Goal: Task Accomplishment & Management: Use online tool/utility

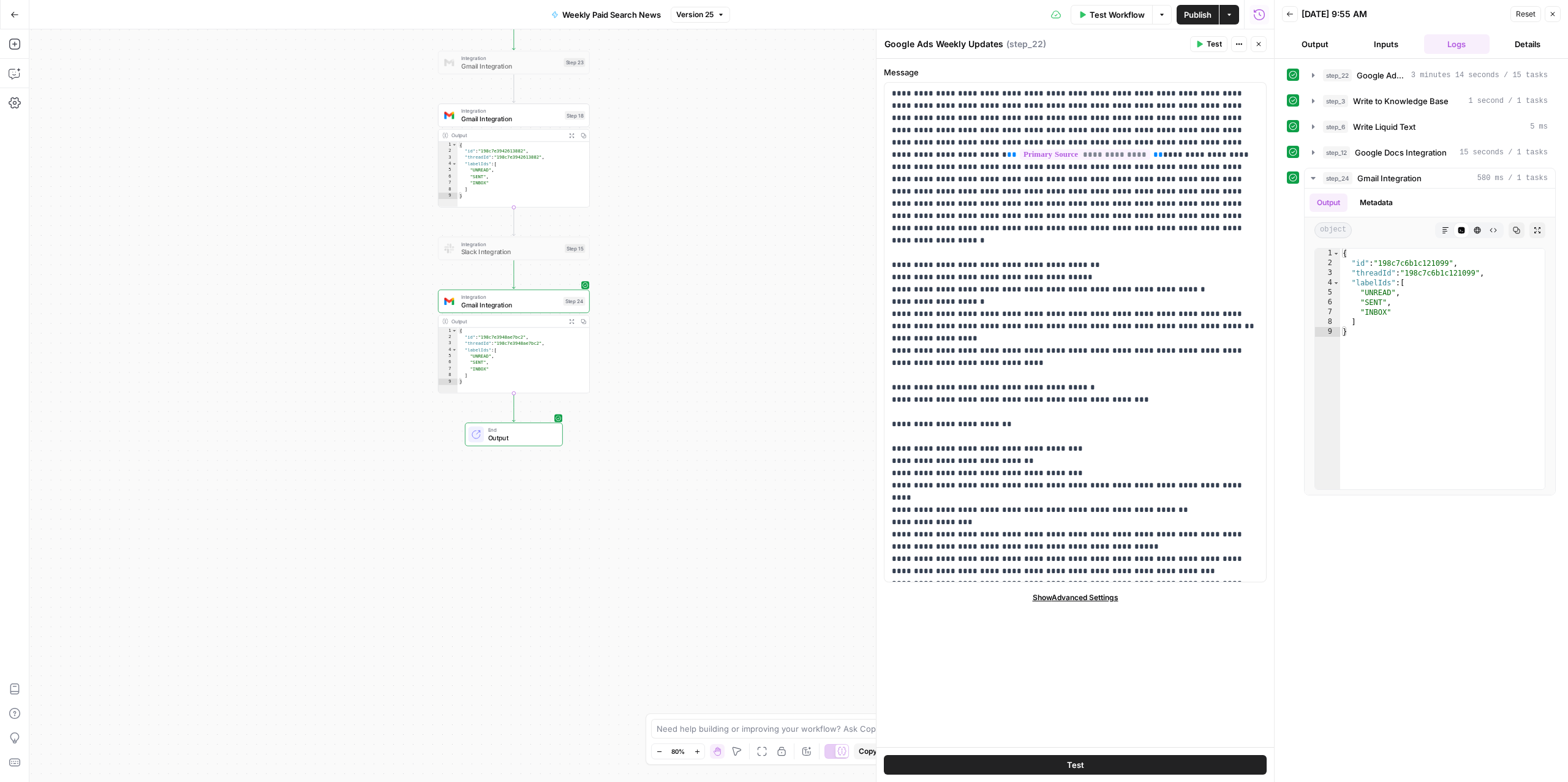
click at [11, 13] on icon "button" at bounding box center [14, 14] width 9 height 9
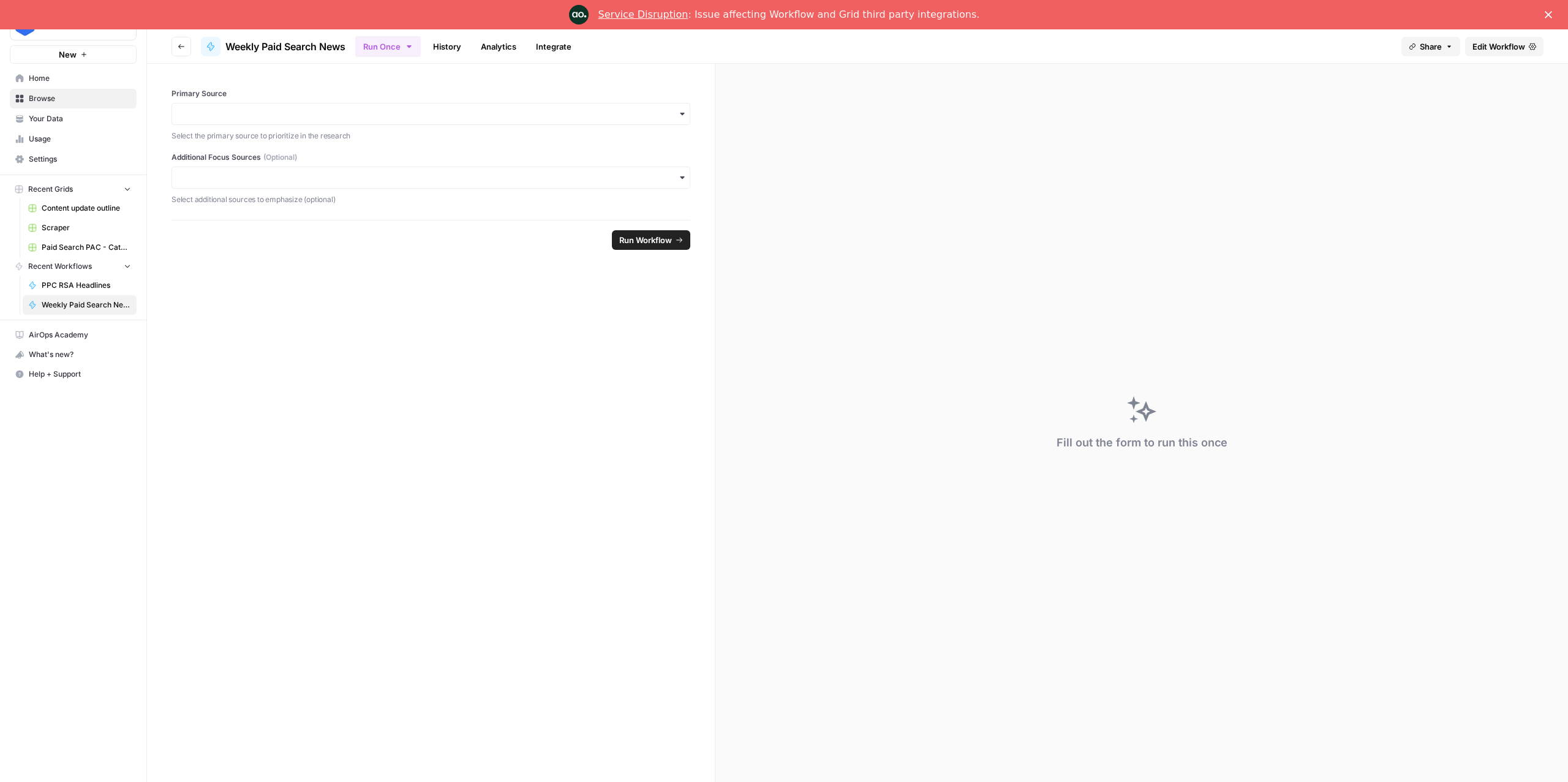
click at [634, 18] on link "Service Disruption" at bounding box center [643, 14] width 90 height 11
click at [96, 79] on span "Home" at bounding box center [80, 78] width 103 height 11
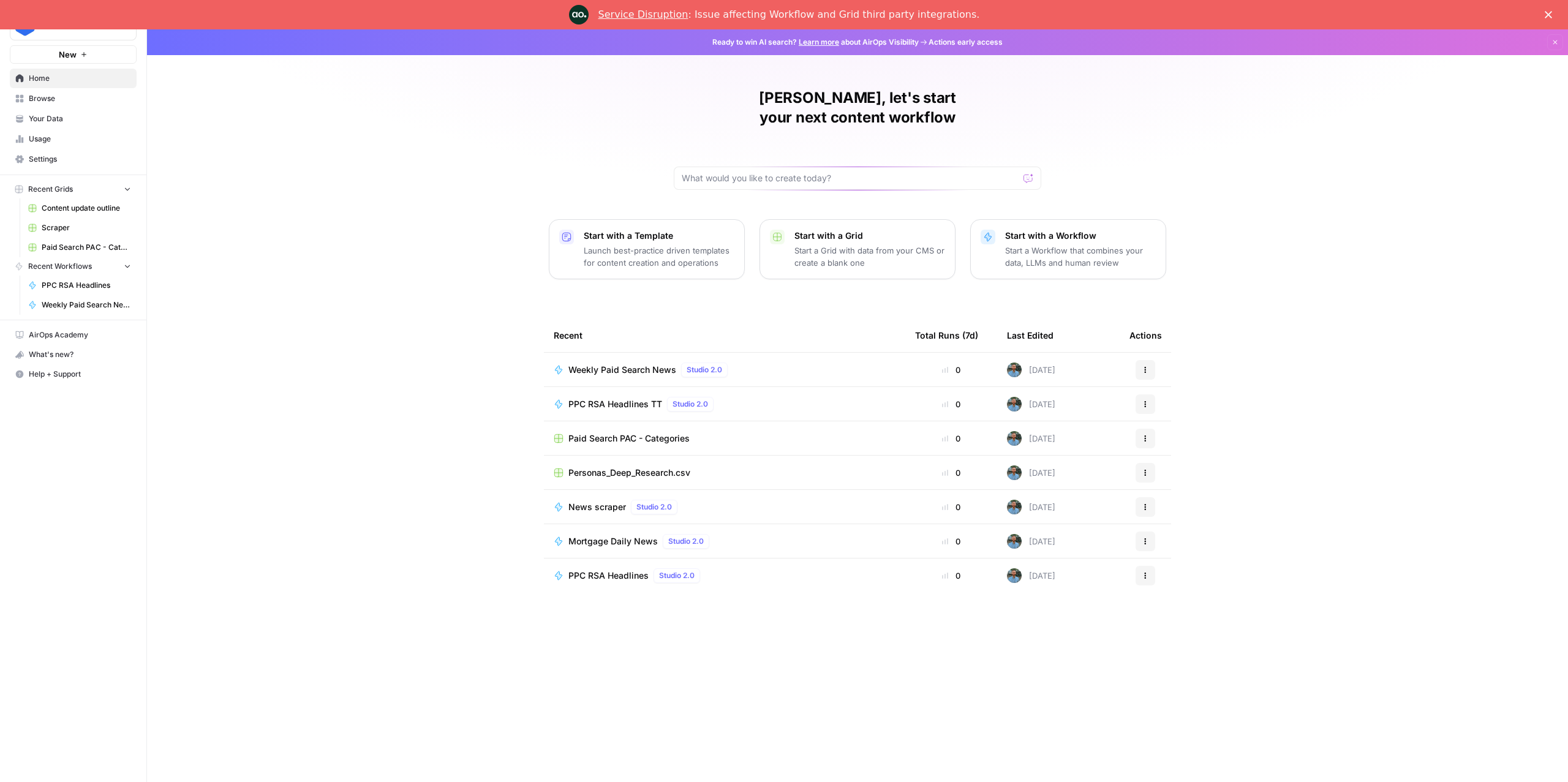
click at [622, 535] on span "Mortgage Daily News" at bounding box center [613, 541] width 90 height 12
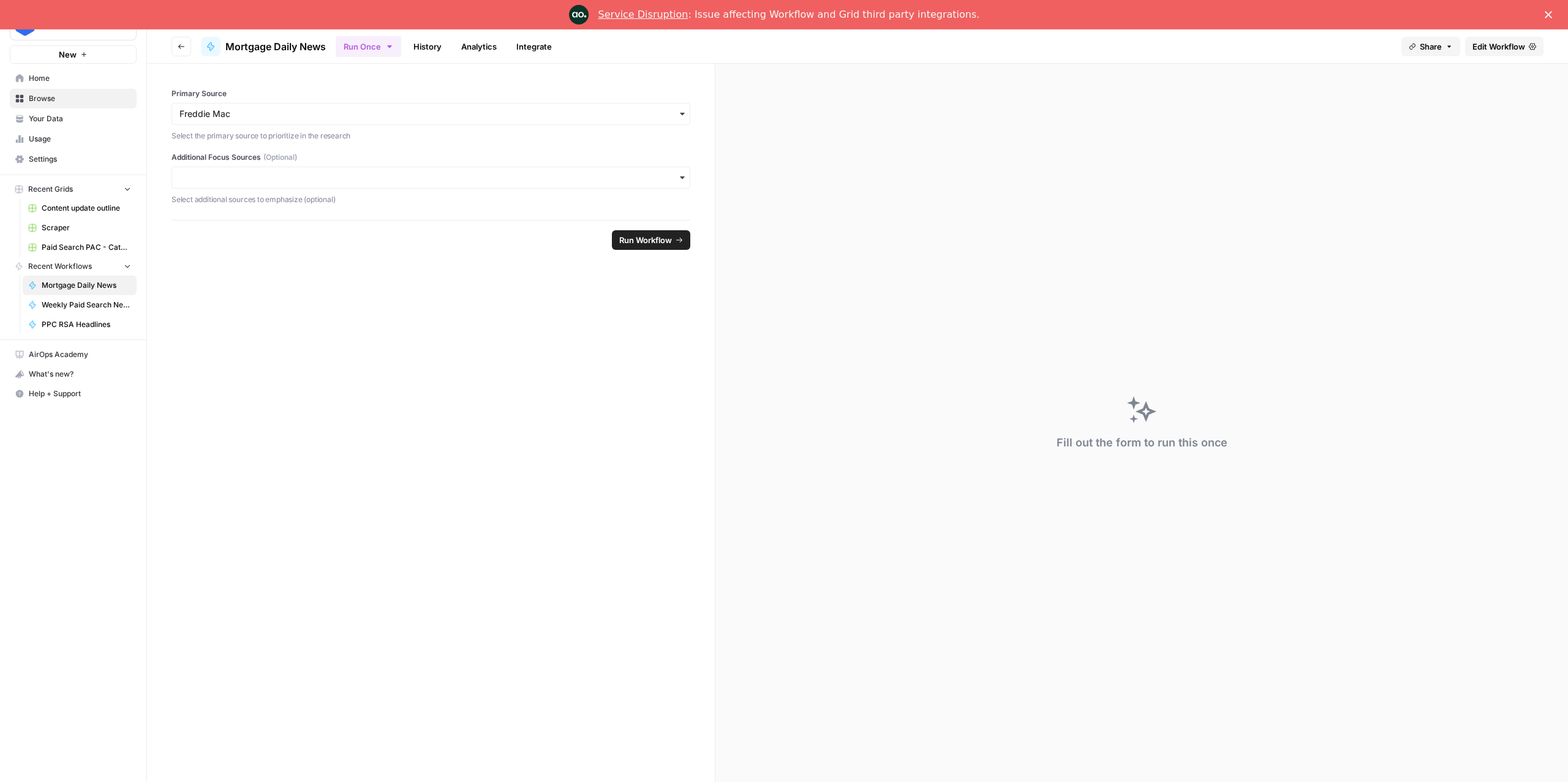
click at [1501, 53] on link "Edit Workflow" at bounding box center [1505, 46] width 78 height 20
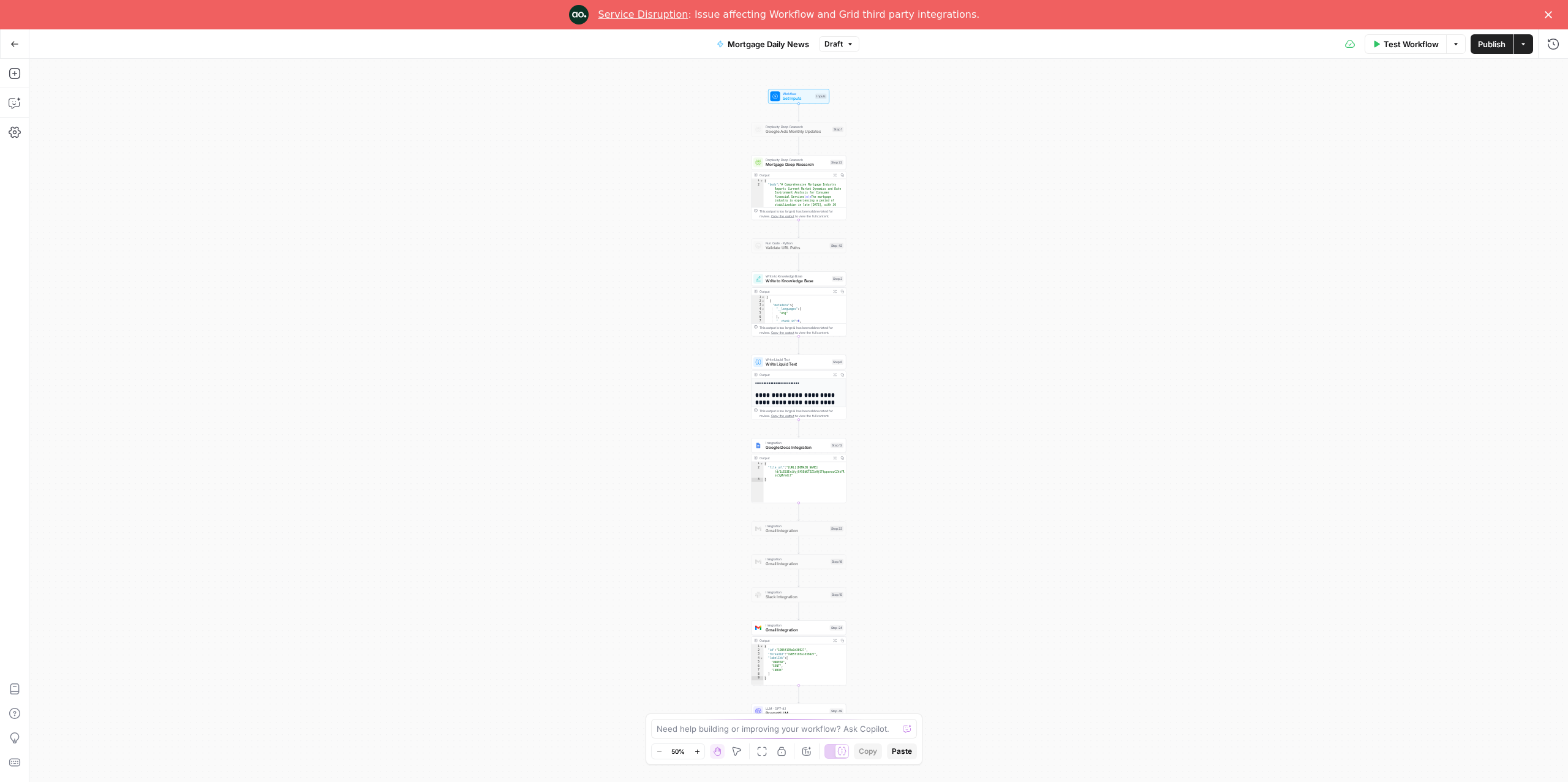
click at [798, 161] on span "Perplexity Deep Research" at bounding box center [796, 159] width 62 height 5
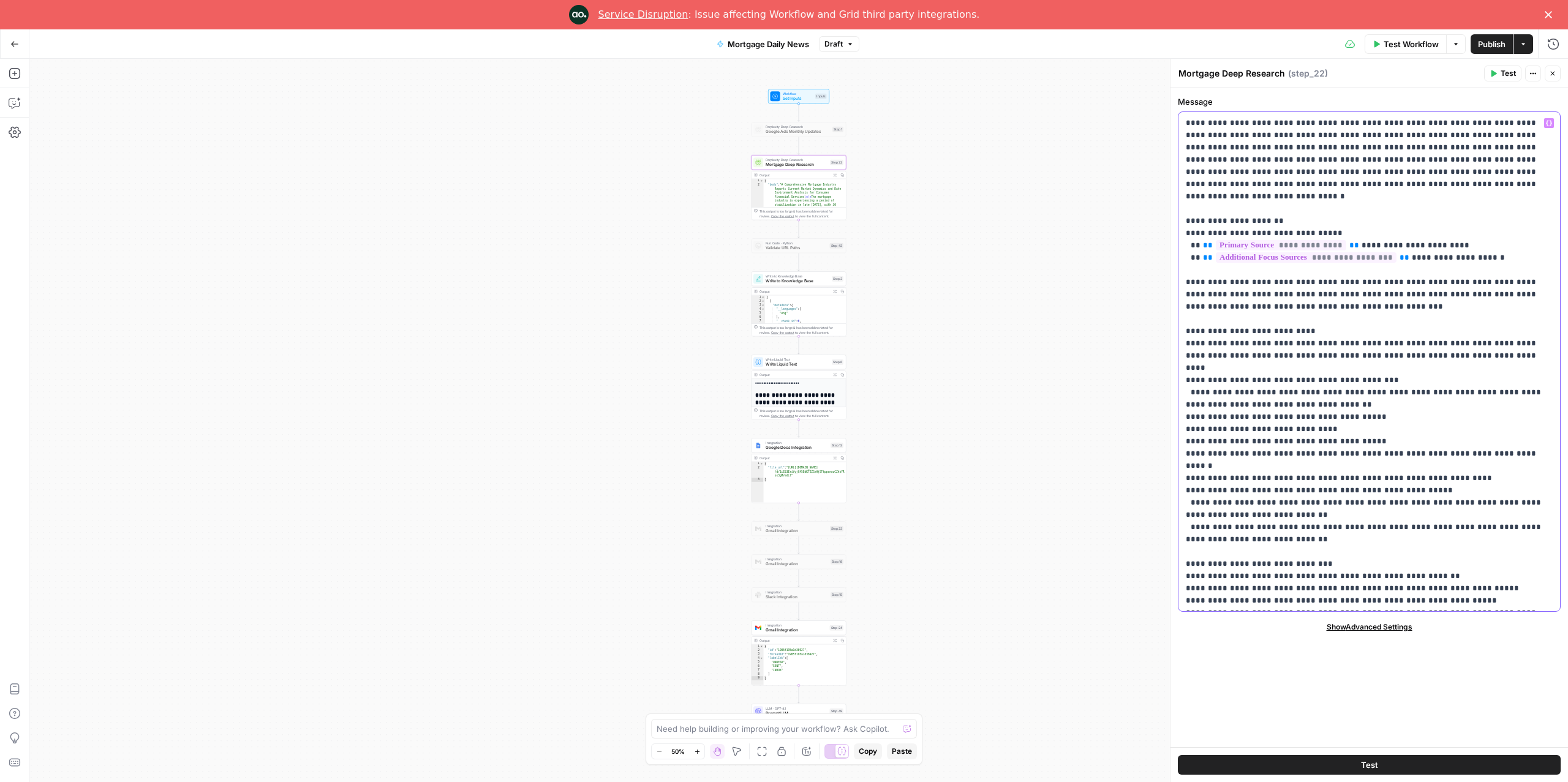
drag, startPoint x: 1264, startPoint y: 162, endPoint x: 1205, endPoint y: 163, distance: 59.0
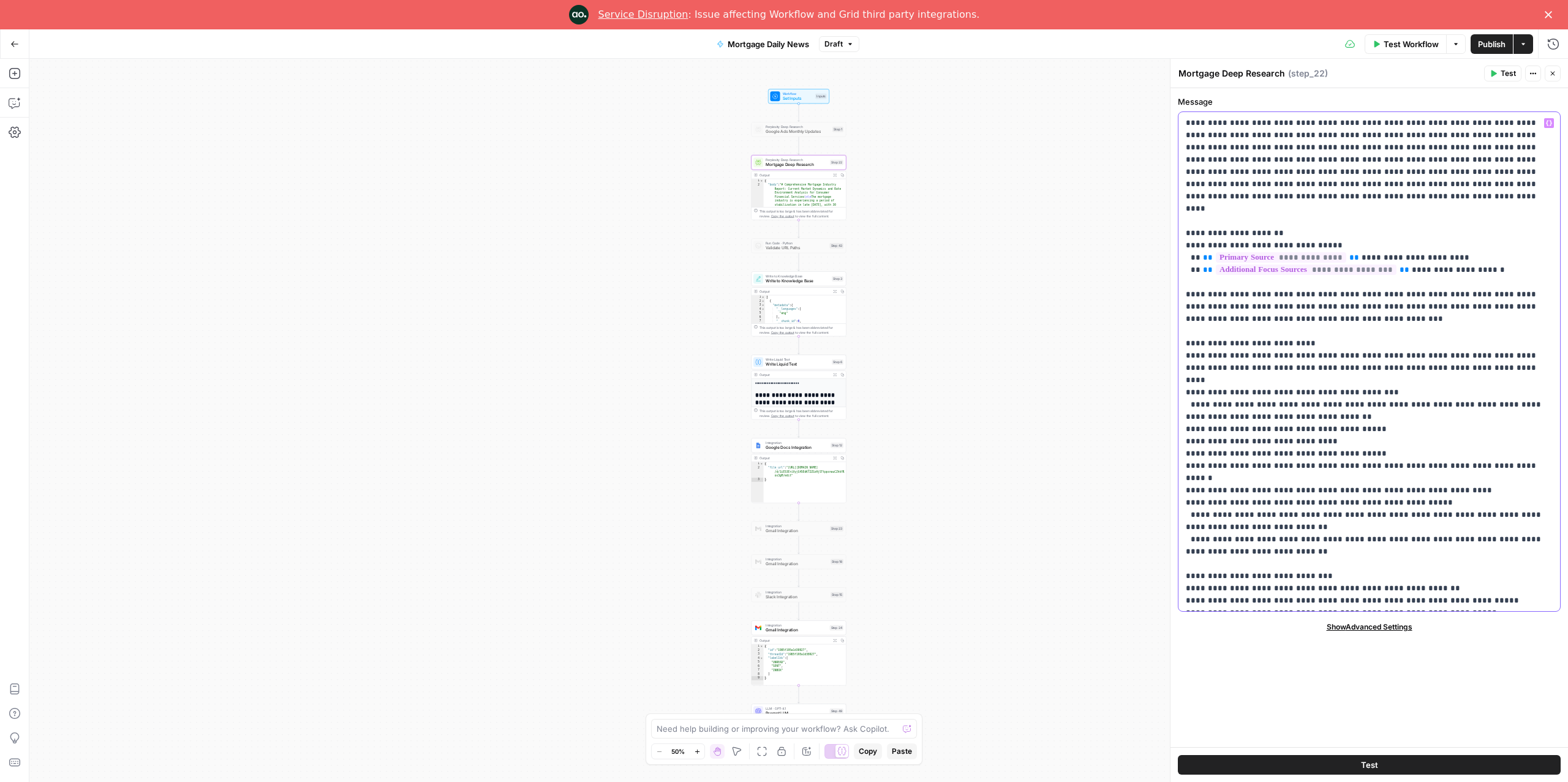
click at [1494, 43] on span "Publish" at bounding box center [1492, 44] width 28 height 12
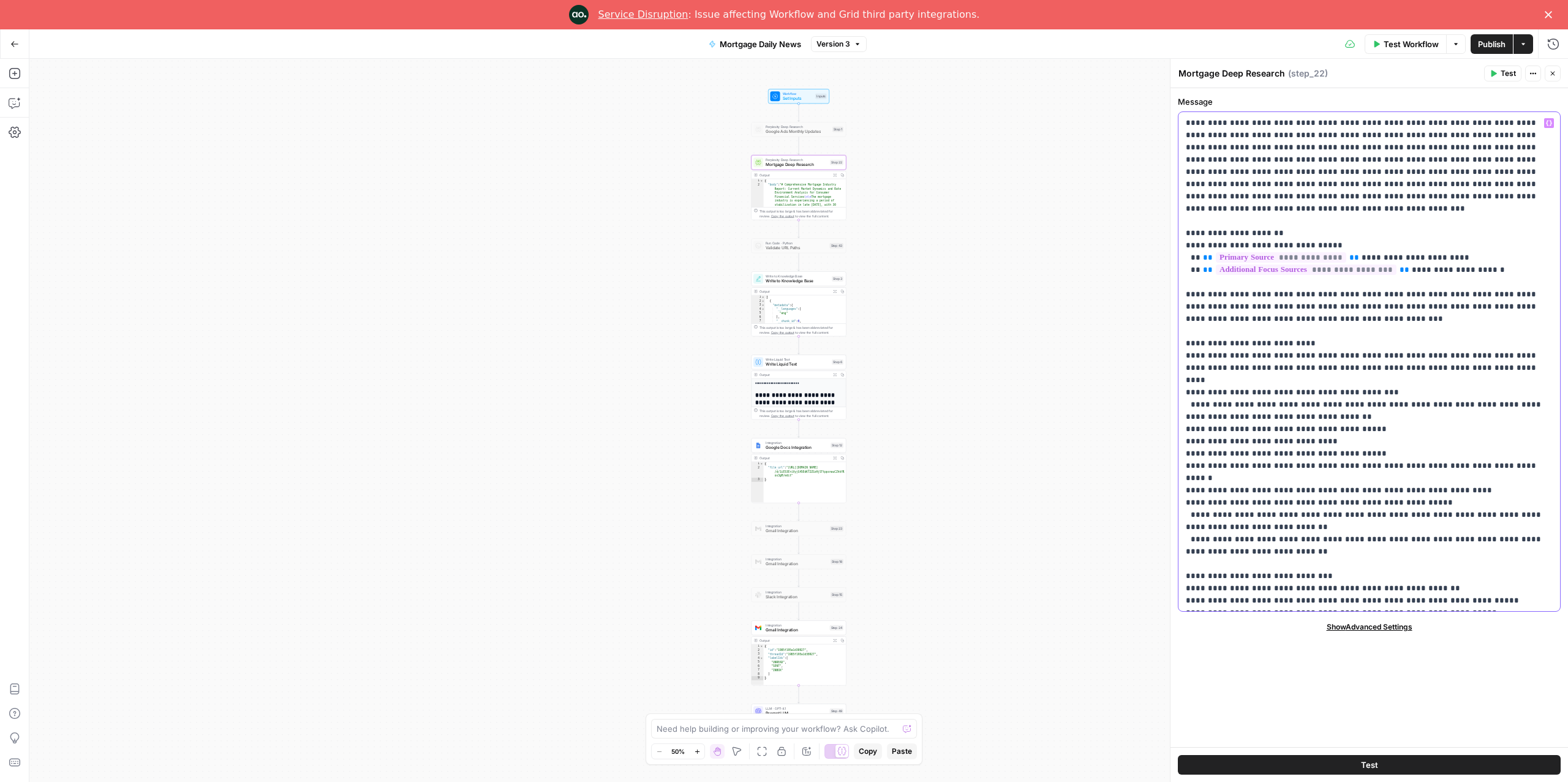
drag, startPoint x: 1315, startPoint y: 173, endPoint x: 1320, endPoint y: 181, distance: 9.4
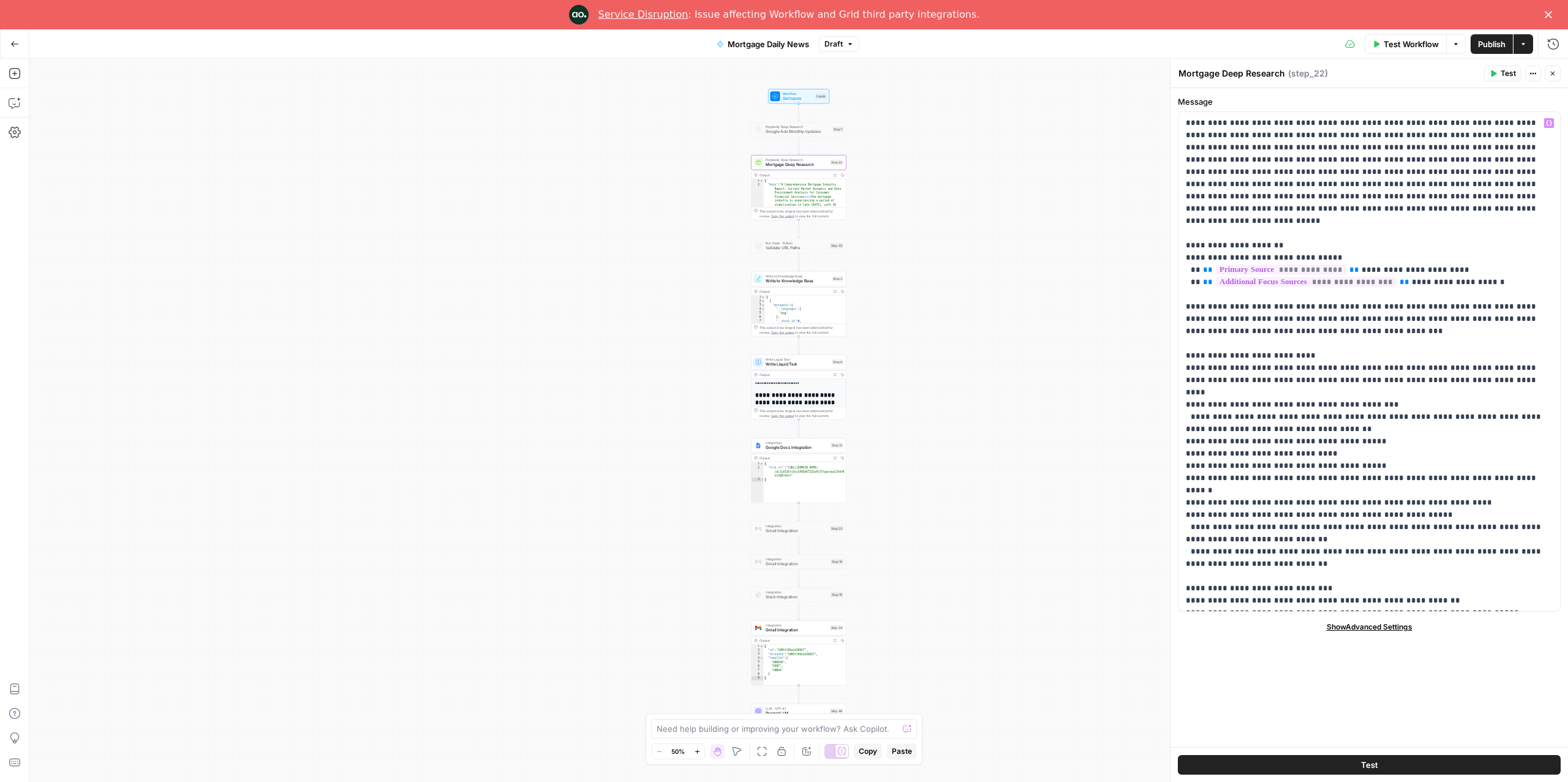
click at [1393, 45] on span "Test Workflow" at bounding box center [1411, 44] width 55 height 12
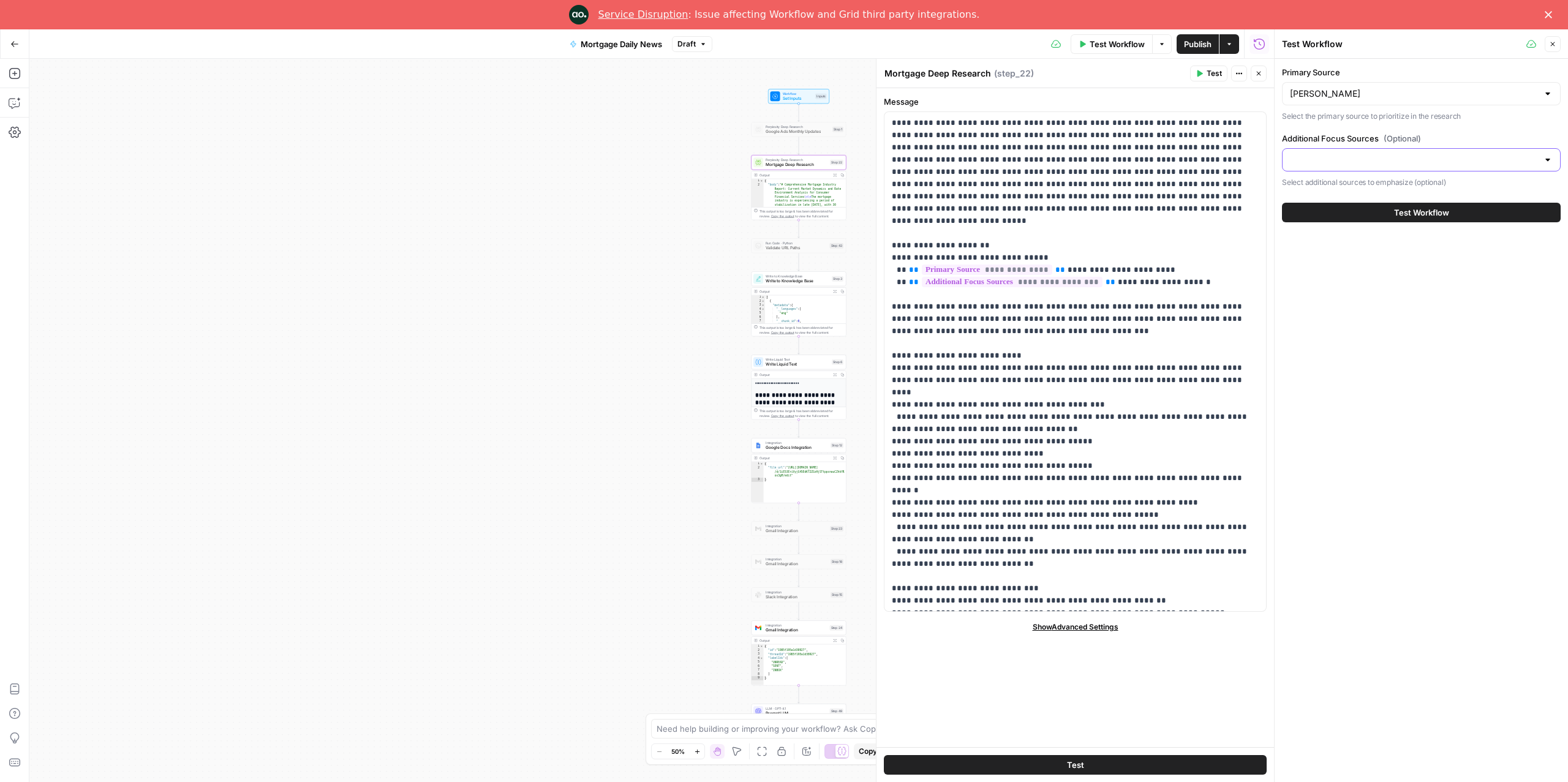
click at [1359, 161] on input "Additional Focus Sources (Optional)" at bounding box center [1414, 160] width 248 height 12
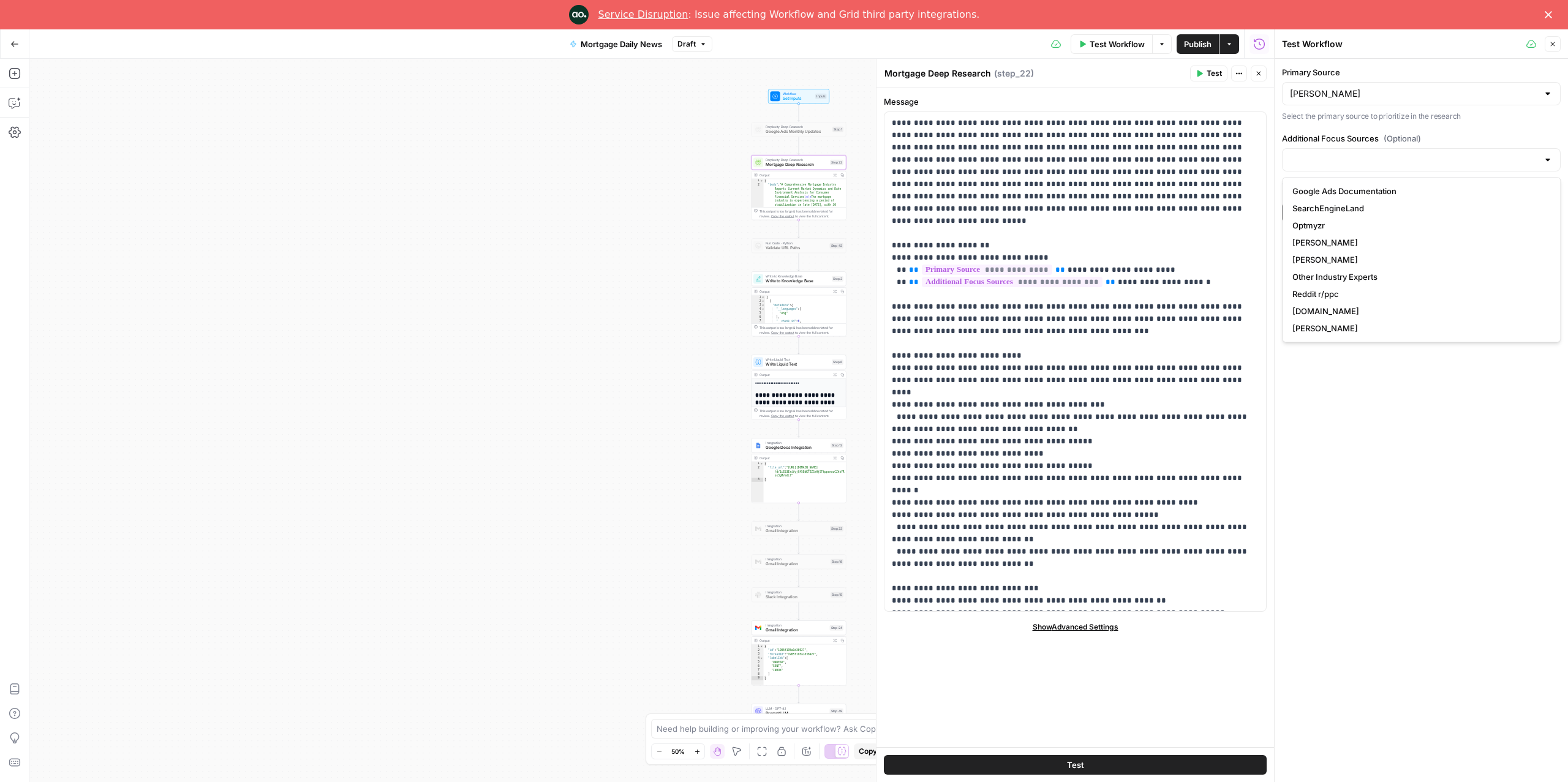
click at [1355, 408] on div "Primary Source [PERSON_NAME] Select the primary source to prioritize in the res…" at bounding box center [1422, 435] width 294 height 752
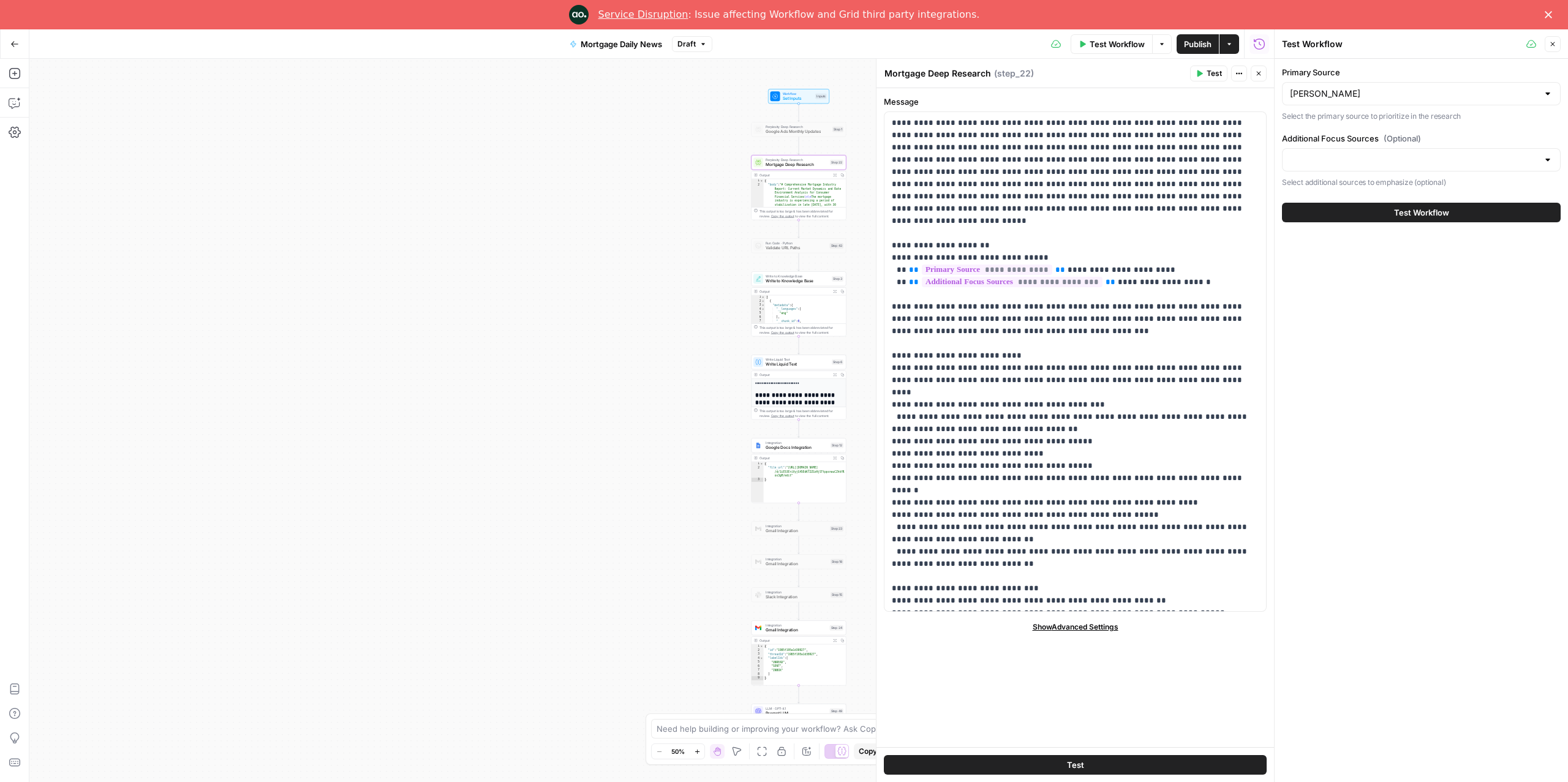
click at [1318, 168] on div at bounding box center [1422, 160] width 279 height 23
click at [619, 334] on div "Workflow Set Inputs Inputs Perplexity Deep Research Google Ads Monthly Updates …" at bounding box center [652, 420] width 1245 height 723
click at [592, 414] on div "Workflow Set Inputs Inputs Perplexity Deep Research Google Ads Monthly Updates …" at bounding box center [652, 420] width 1245 height 723
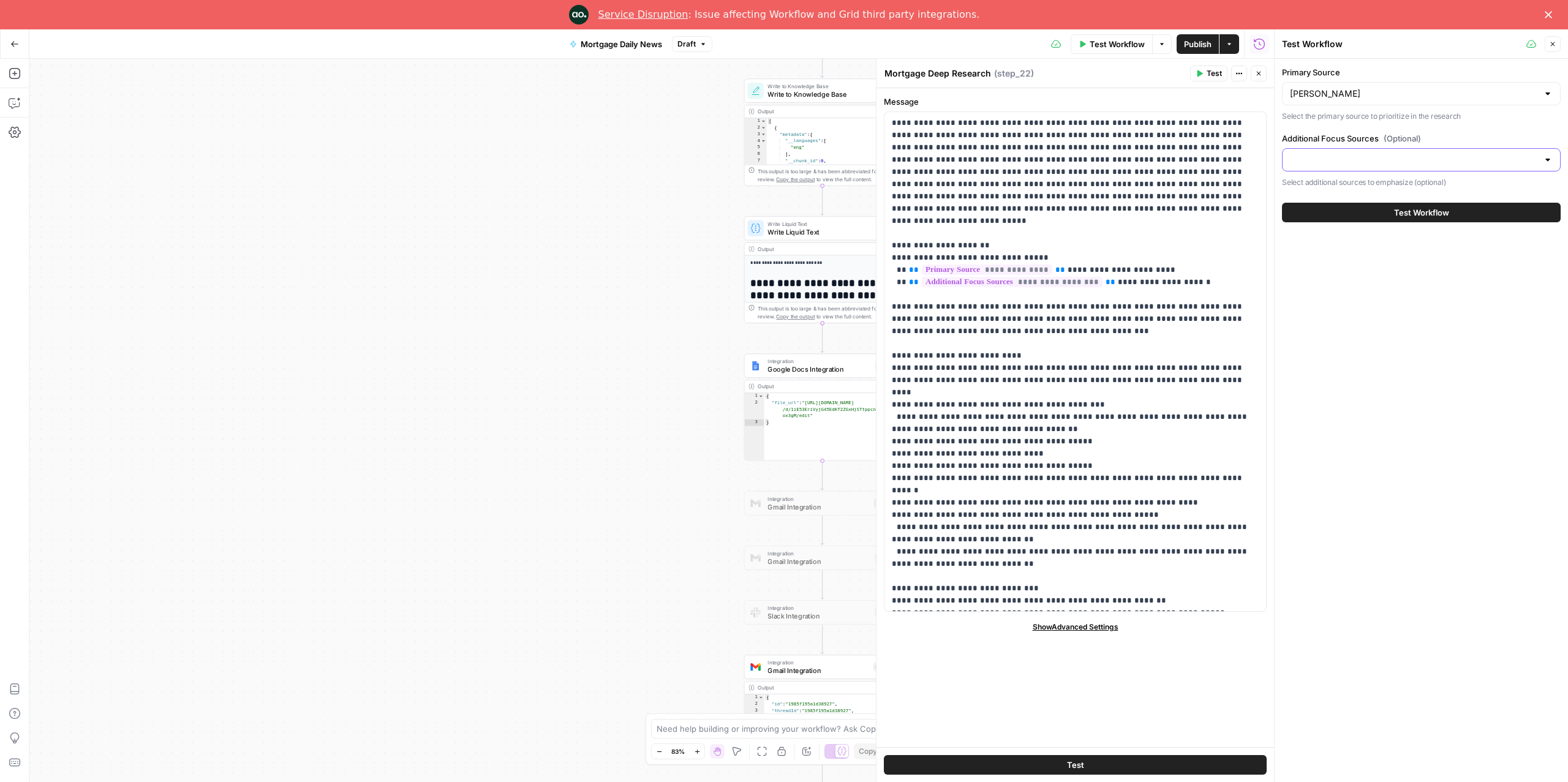
click at [1393, 156] on input "Additional Focus Sources (Optional)" at bounding box center [1414, 160] width 248 height 12
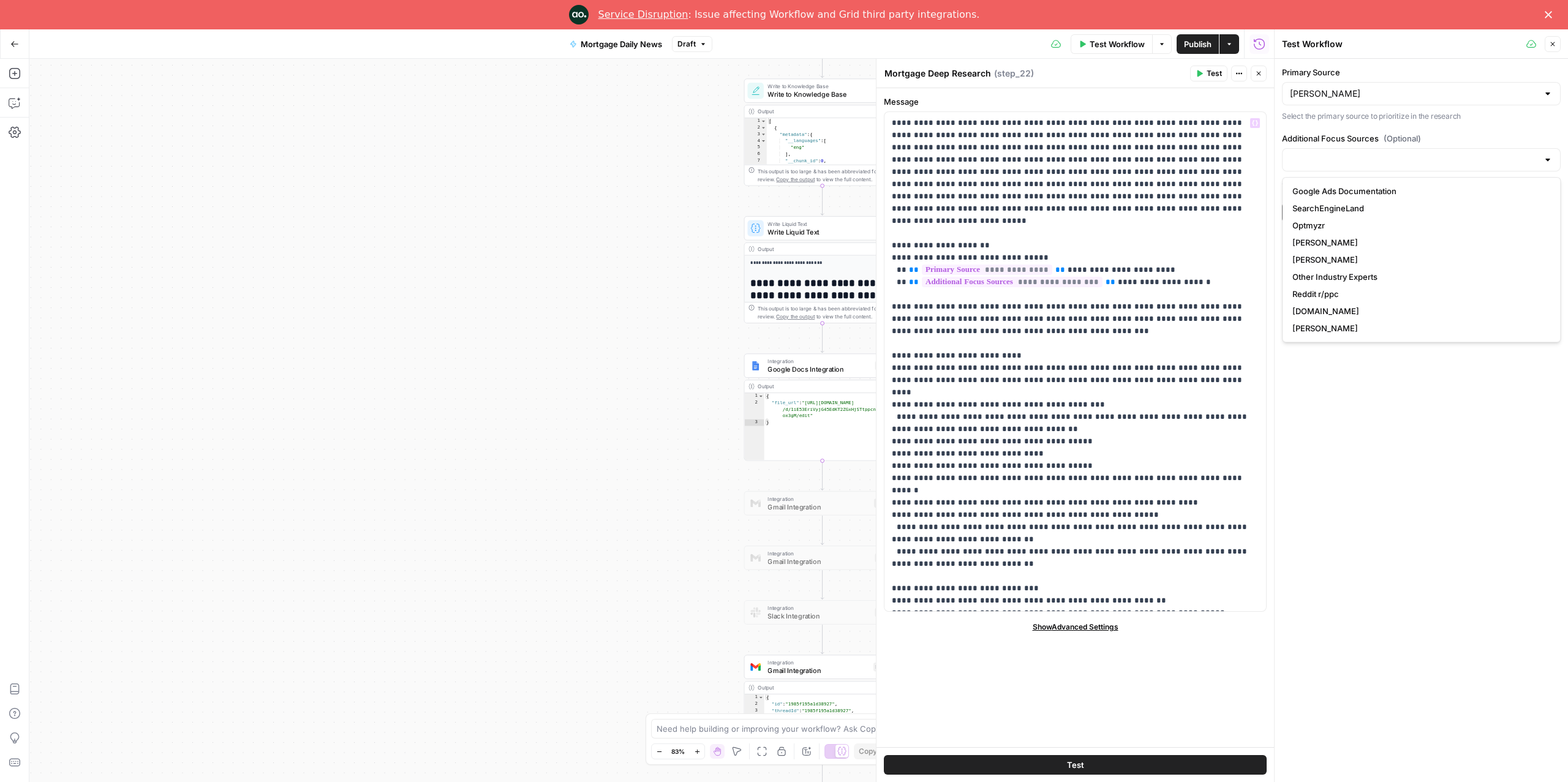
click at [634, 279] on div "Workflow Set Inputs Inputs Perplexity Deep Research Google Ads Monthly Updates …" at bounding box center [652, 420] width 1245 height 723
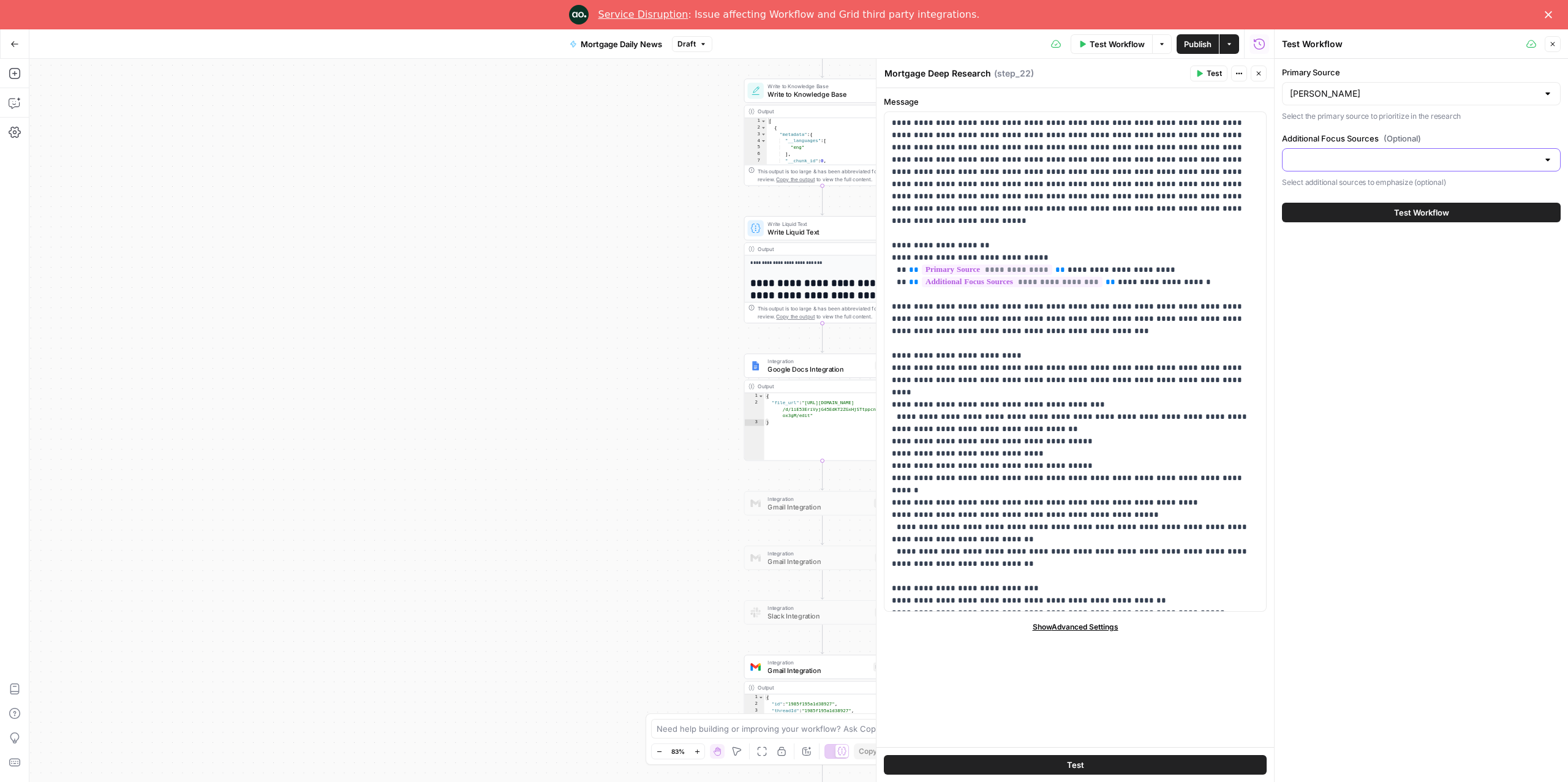
click at [1371, 156] on input "Additional Focus Sources (Optional)" at bounding box center [1414, 160] width 248 height 12
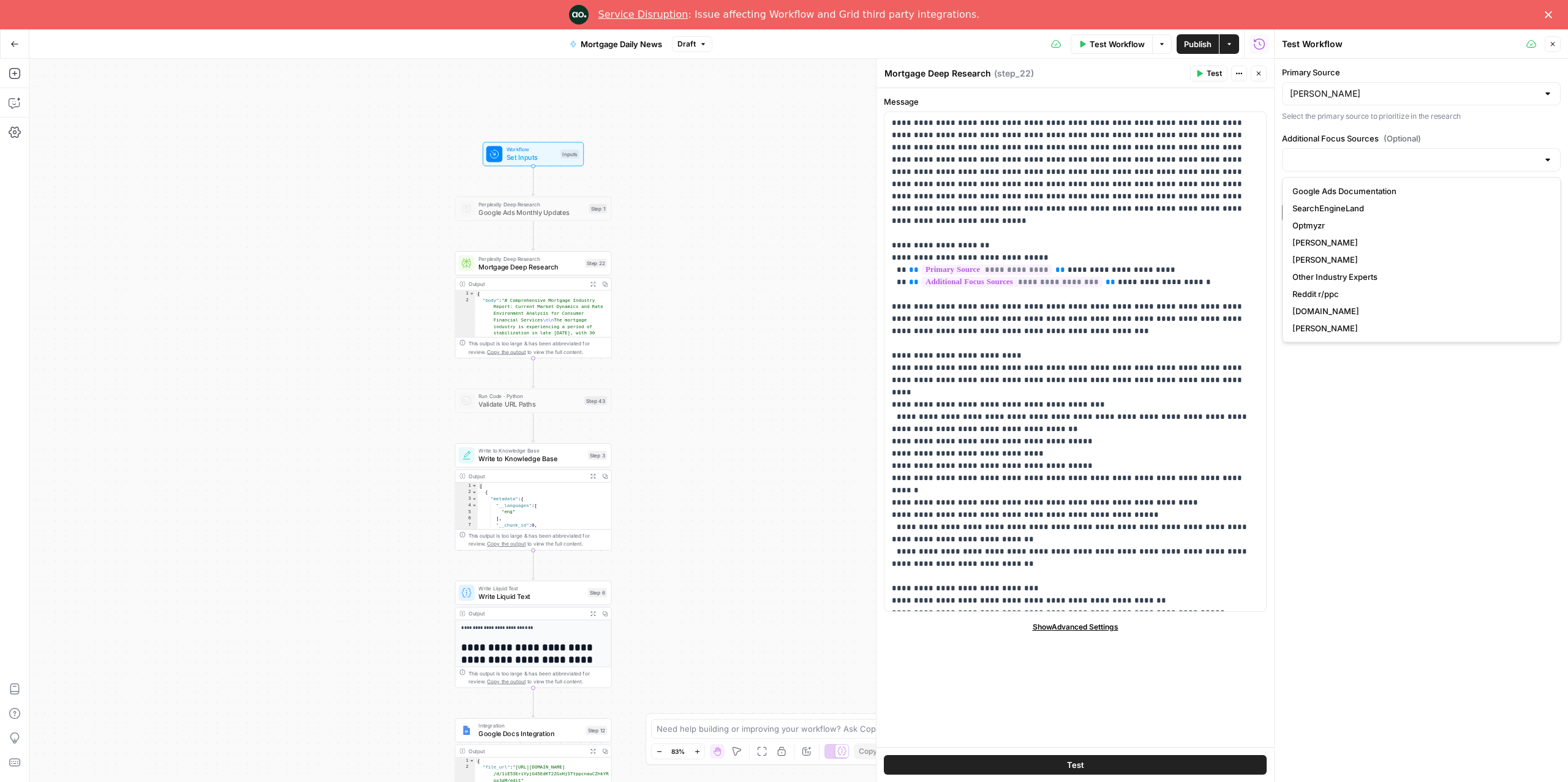
click at [546, 157] on span "Set Inputs" at bounding box center [532, 157] width 50 height 10
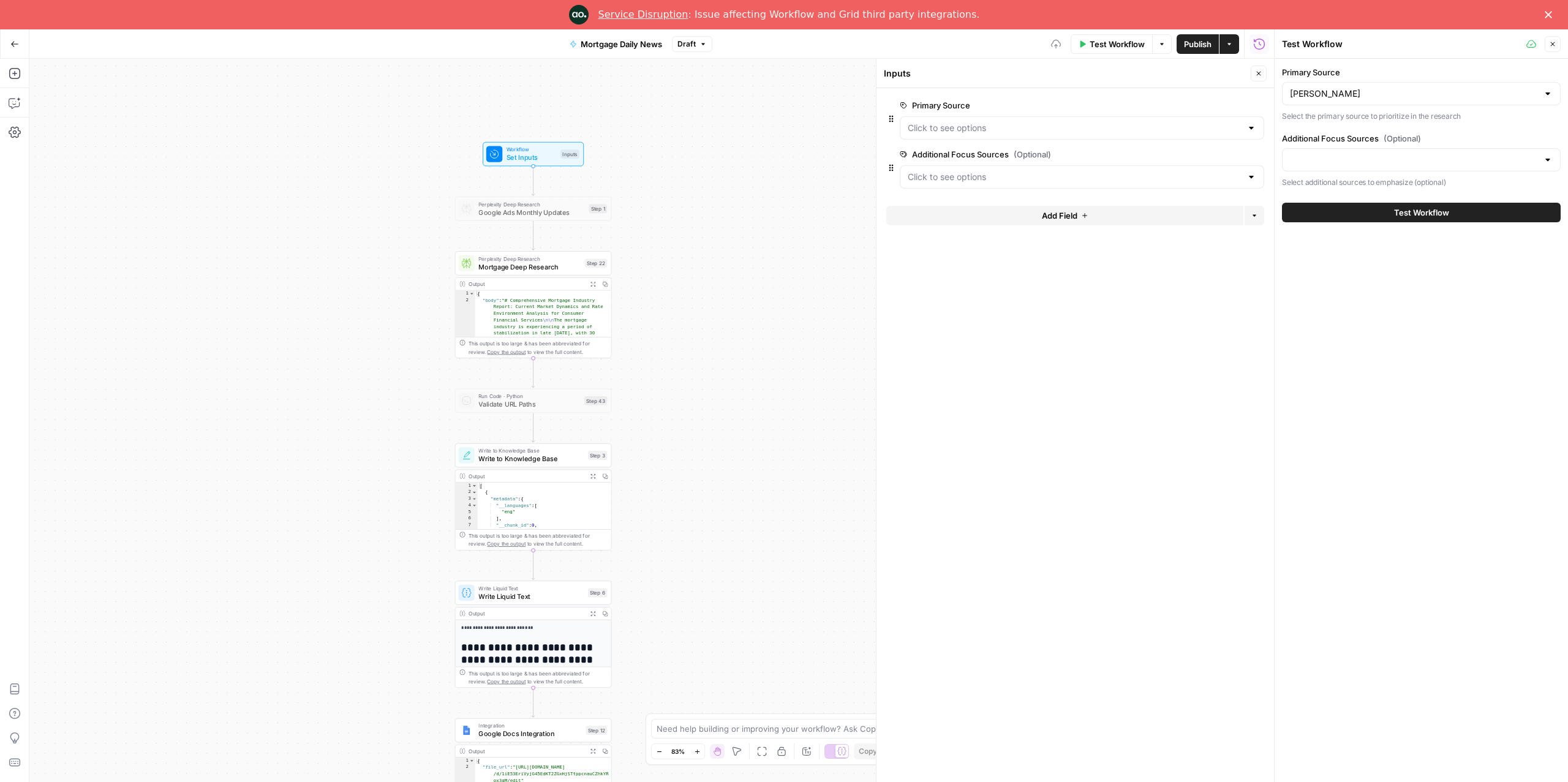
click at [1345, 169] on div at bounding box center [1422, 160] width 279 height 23
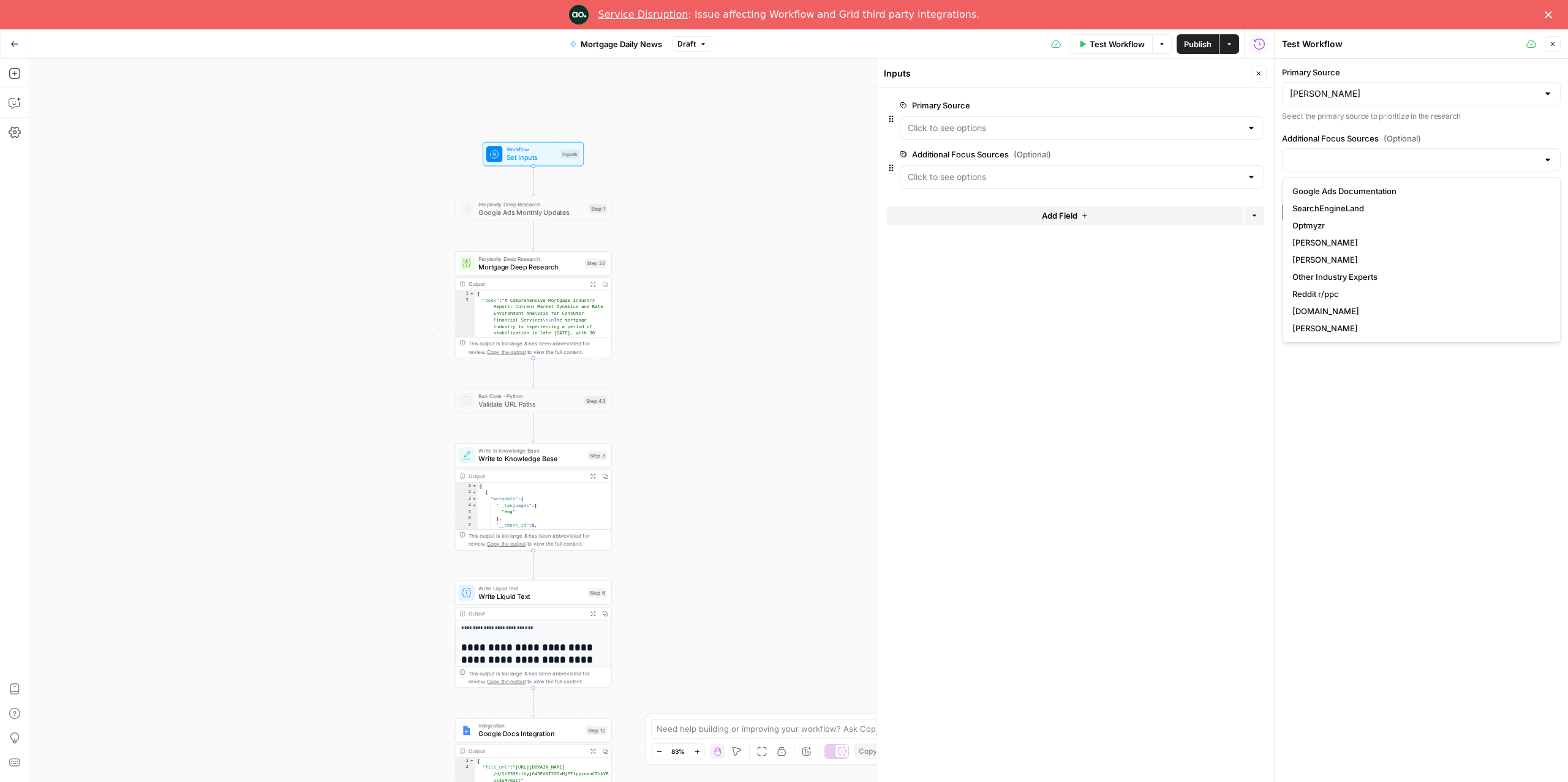
click at [1195, 433] on form "Primary Source edit field Delete group Additional Focus Sources (Optional) edit…" at bounding box center [1075, 435] width 398 height 694
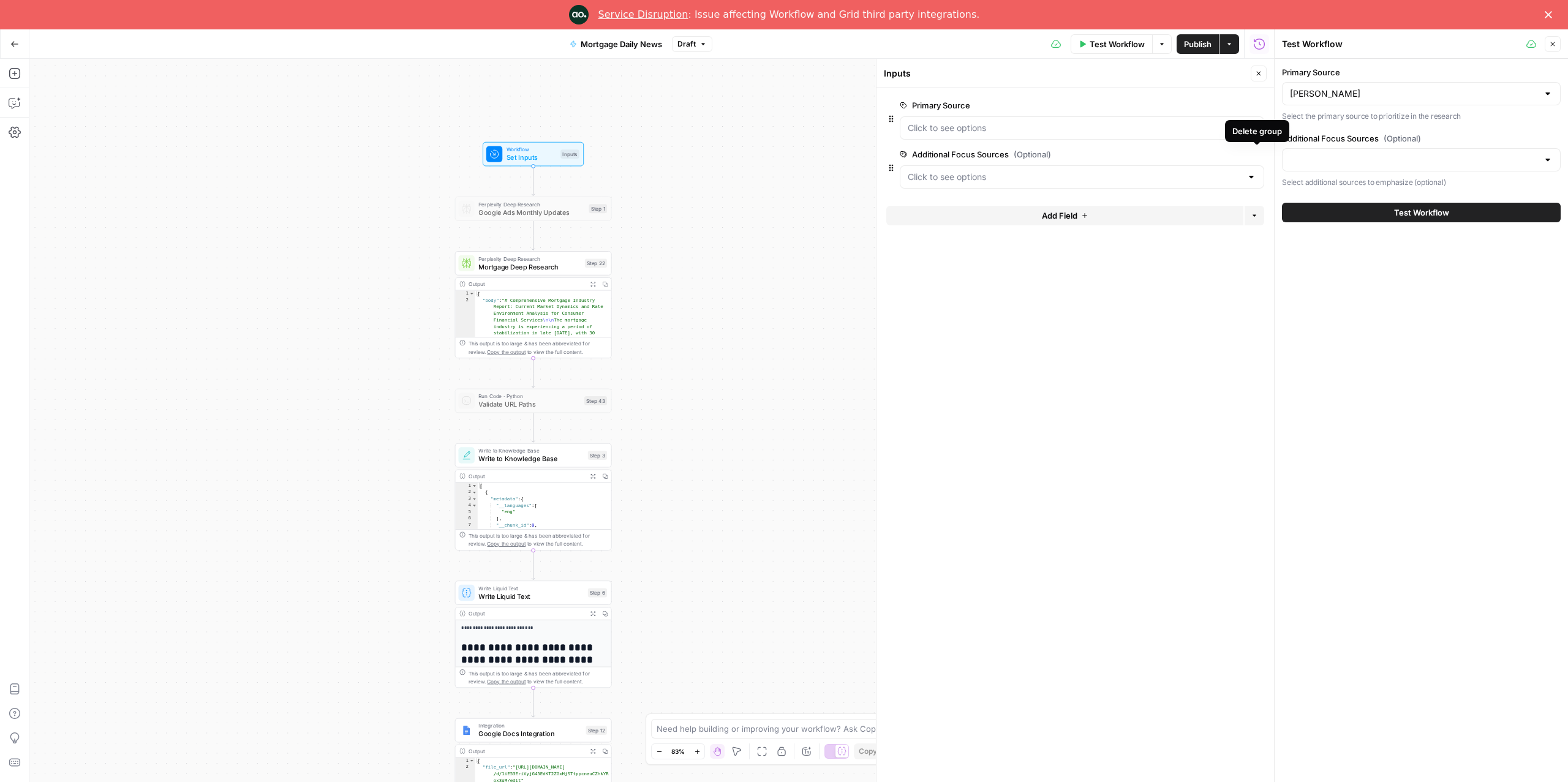
click at [1219, 150] on span "edit field" at bounding box center [1218, 154] width 27 height 10
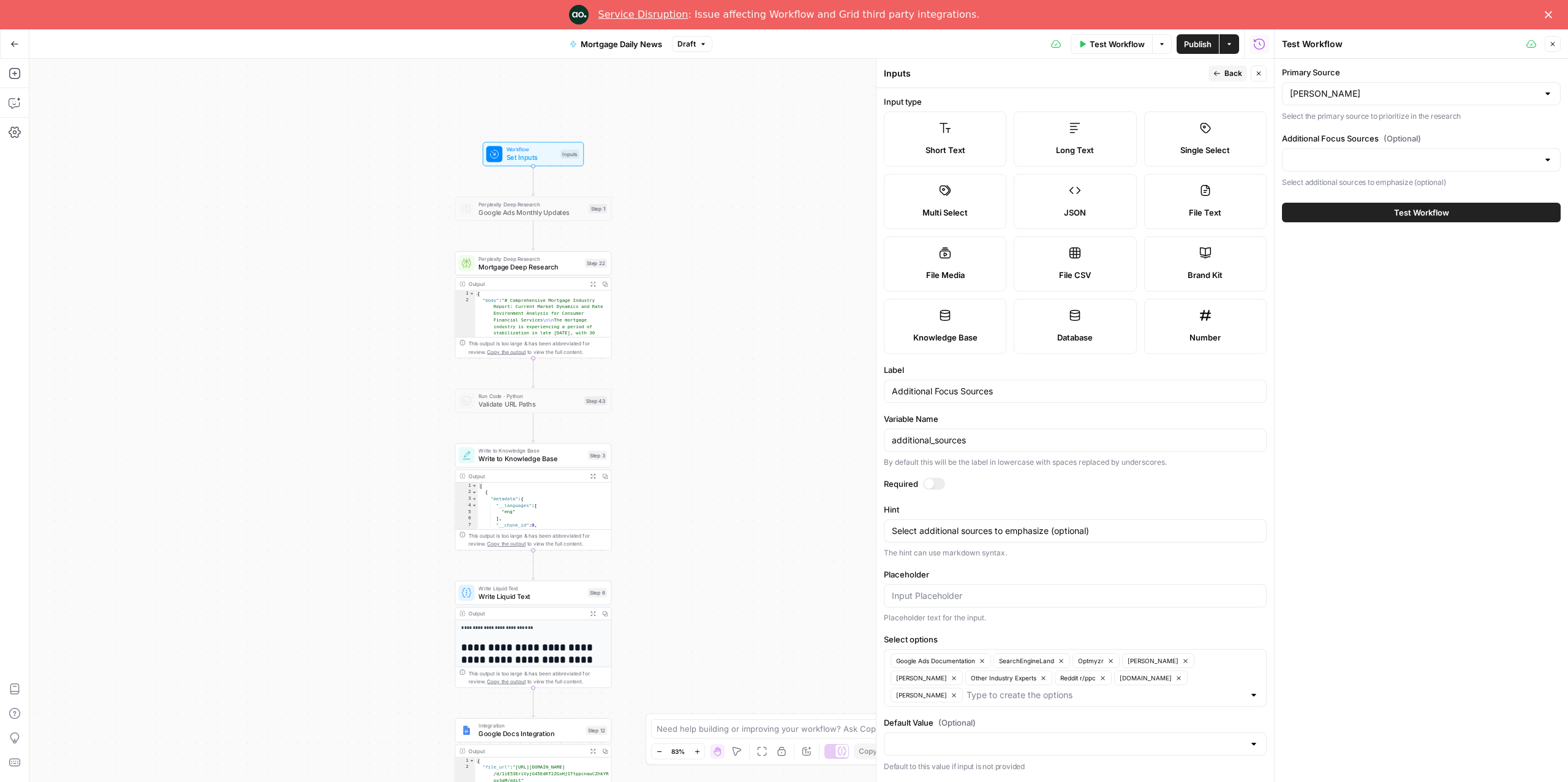
scroll to position [3, 0]
click at [983, 660] on icon "button" at bounding box center [982, 661] width 7 height 7
click at [958, 663] on icon "button" at bounding box center [958, 661] width 3 height 3
click at [929, 664] on icon "button" at bounding box center [929, 661] width 7 height 7
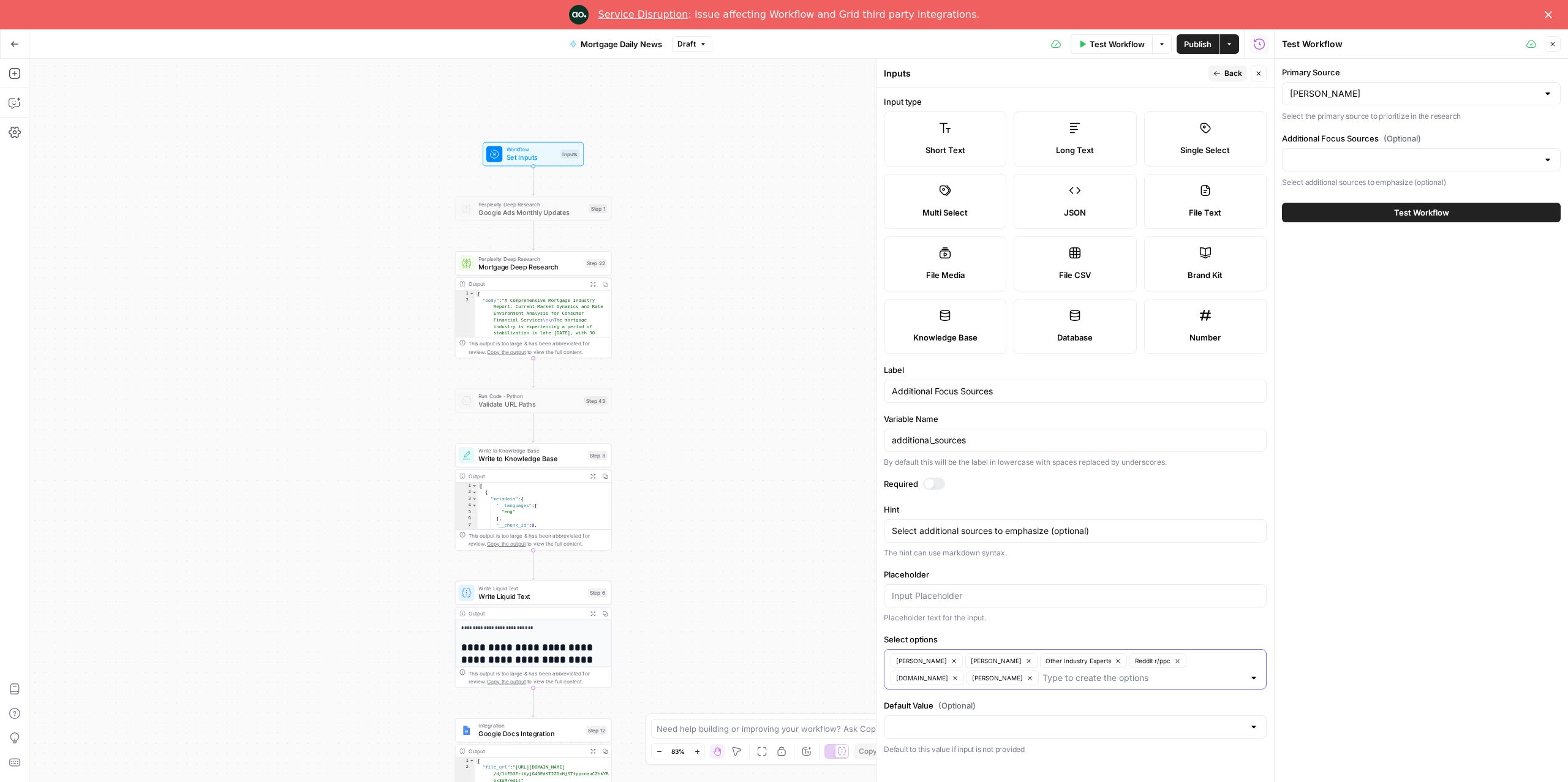
click at [938, 663] on button "[PERSON_NAME]" at bounding box center [927, 661] width 72 height 15
click at [951, 664] on icon "button" at bounding box center [954, 661] width 7 height 7
click at [1029, 665] on icon "button" at bounding box center [1028, 661] width 7 height 7
click at [1116, 665] on icon "button" at bounding box center [1120, 661] width 7 height 7
click at [1093, 666] on input "Select options" at bounding box center [1150, 661] width 187 height 12
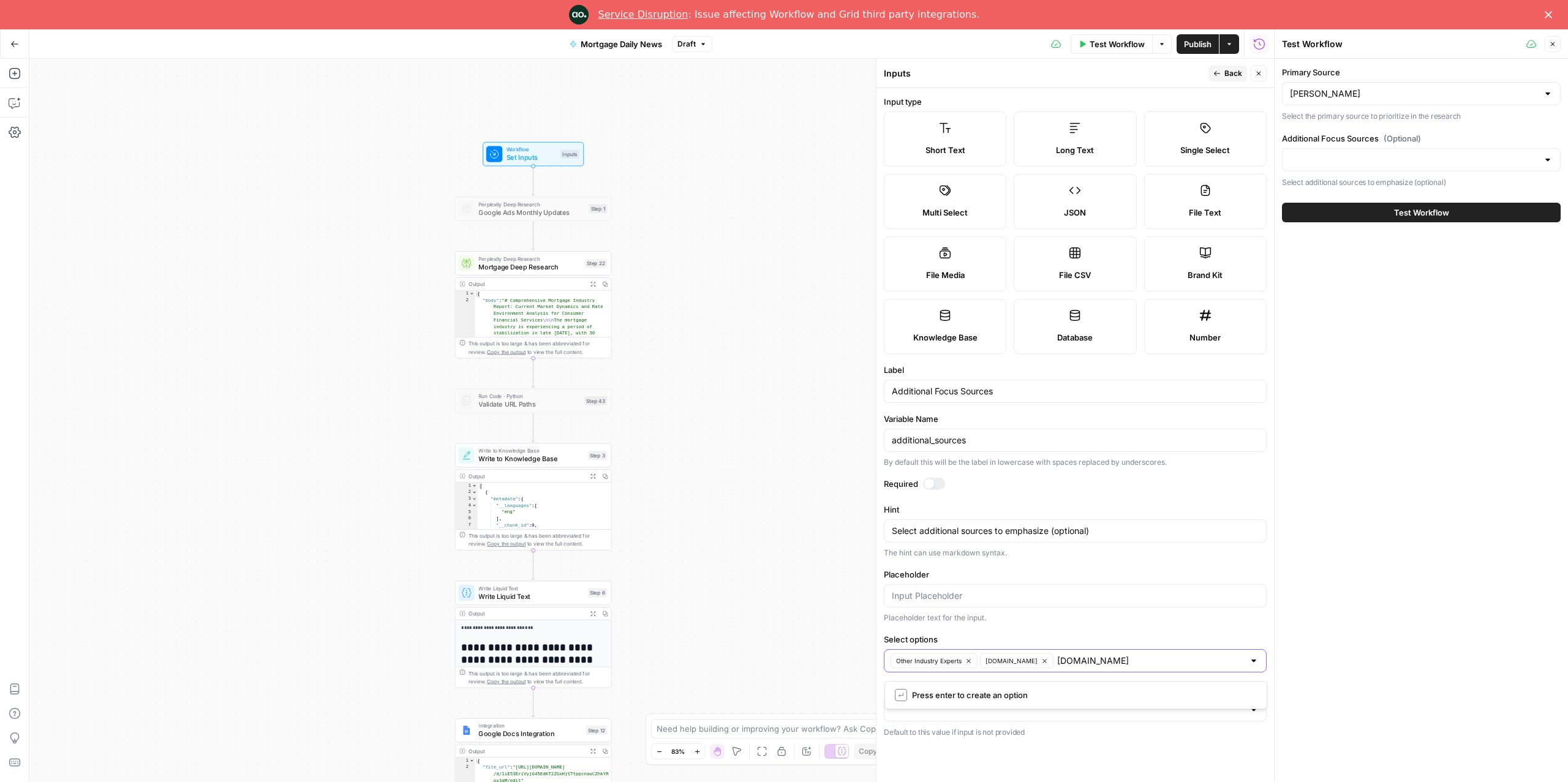
type input "[DOMAIN_NAME]"
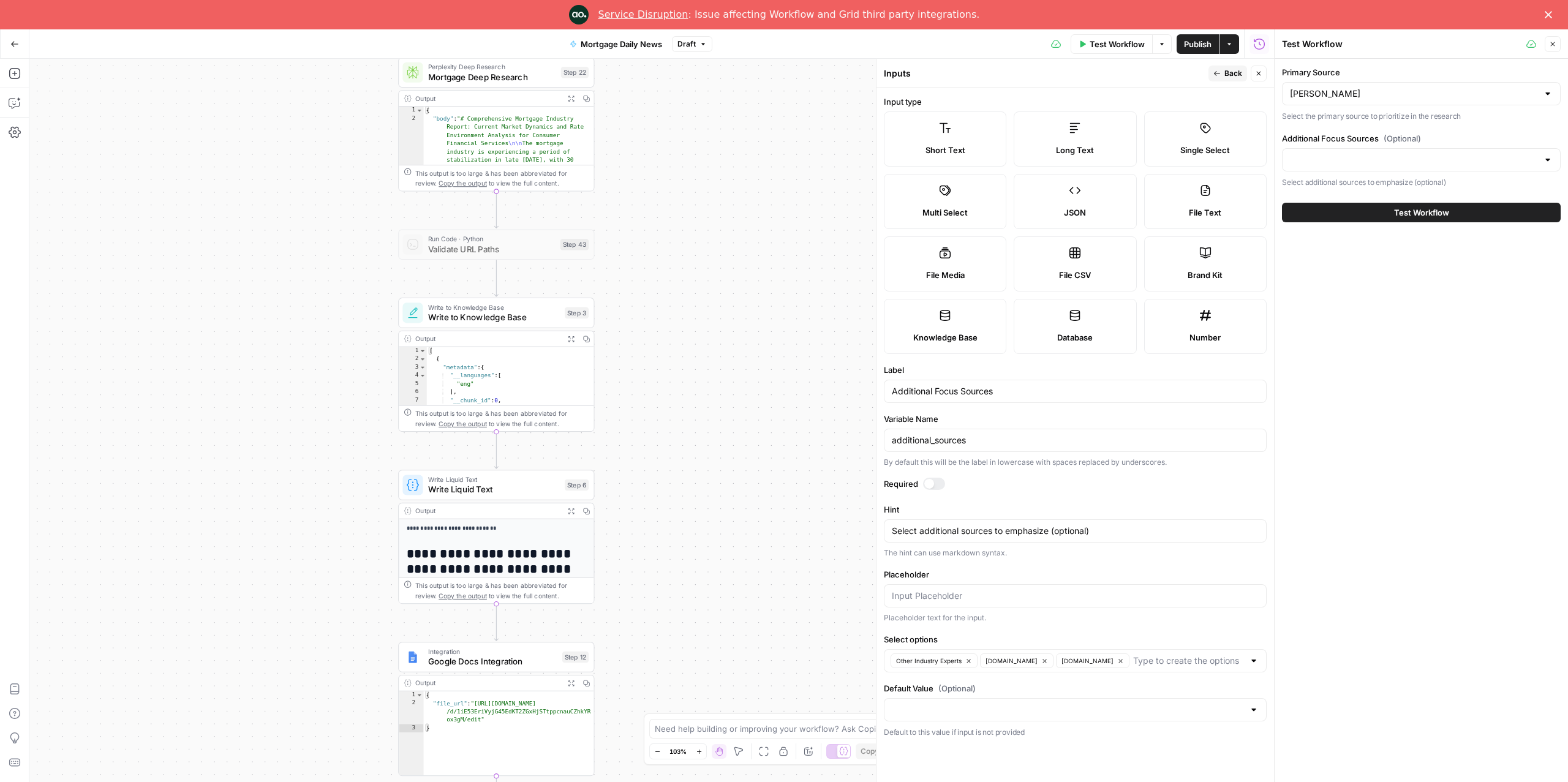
click at [1118, 45] on span "Test Workflow" at bounding box center [1118, 44] width 55 height 12
click at [1196, 47] on span "Publish" at bounding box center [1197, 44] width 28 height 12
click at [1113, 43] on span "Test Workflow" at bounding box center [1118, 44] width 55 height 12
click at [1413, 214] on span "Test Workflow" at bounding box center [1422, 213] width 55 height 12
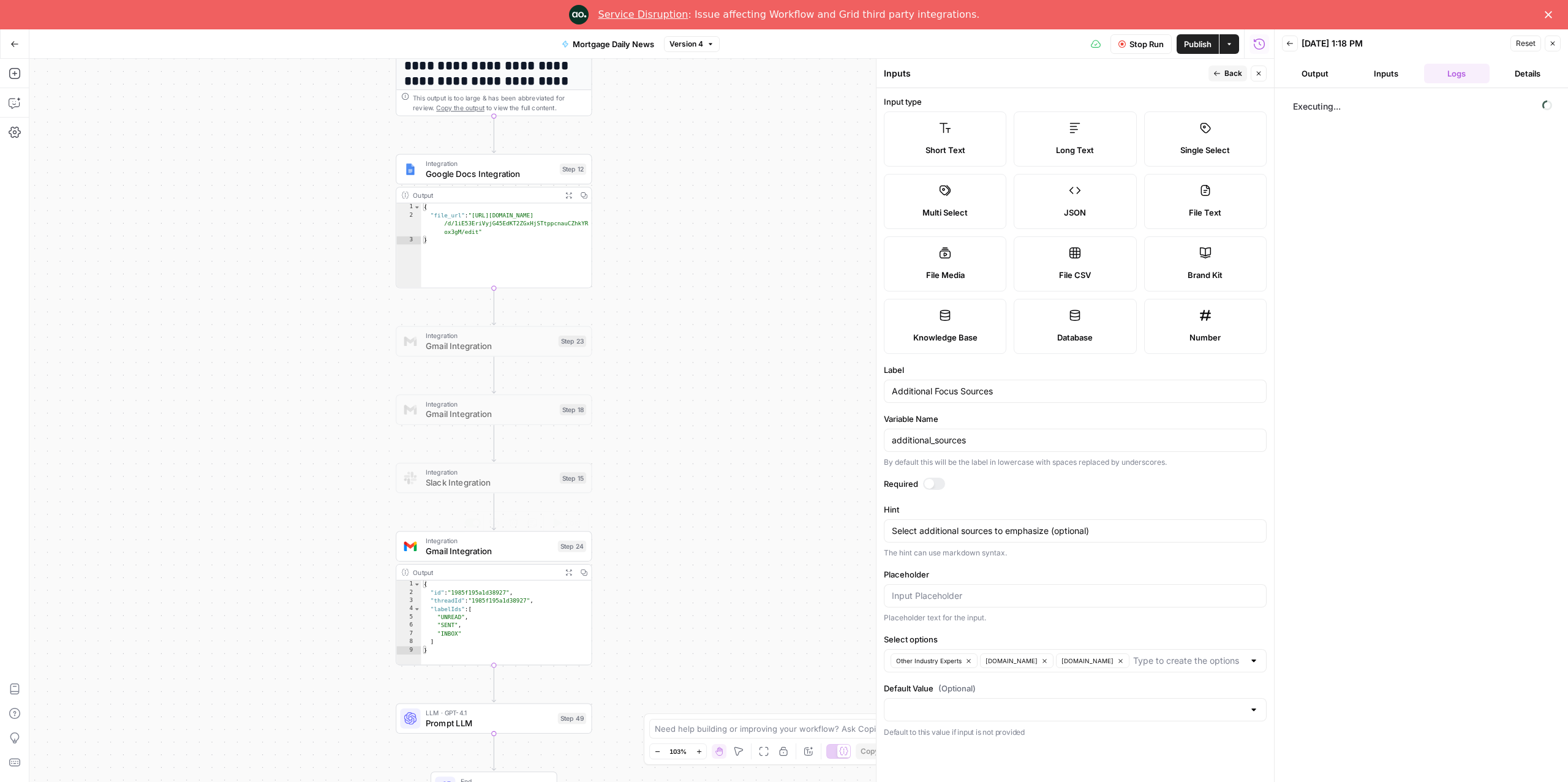
click at [474, 547] on span "Gmail Integration" at bounding box center [489, 551] width 128 height 13
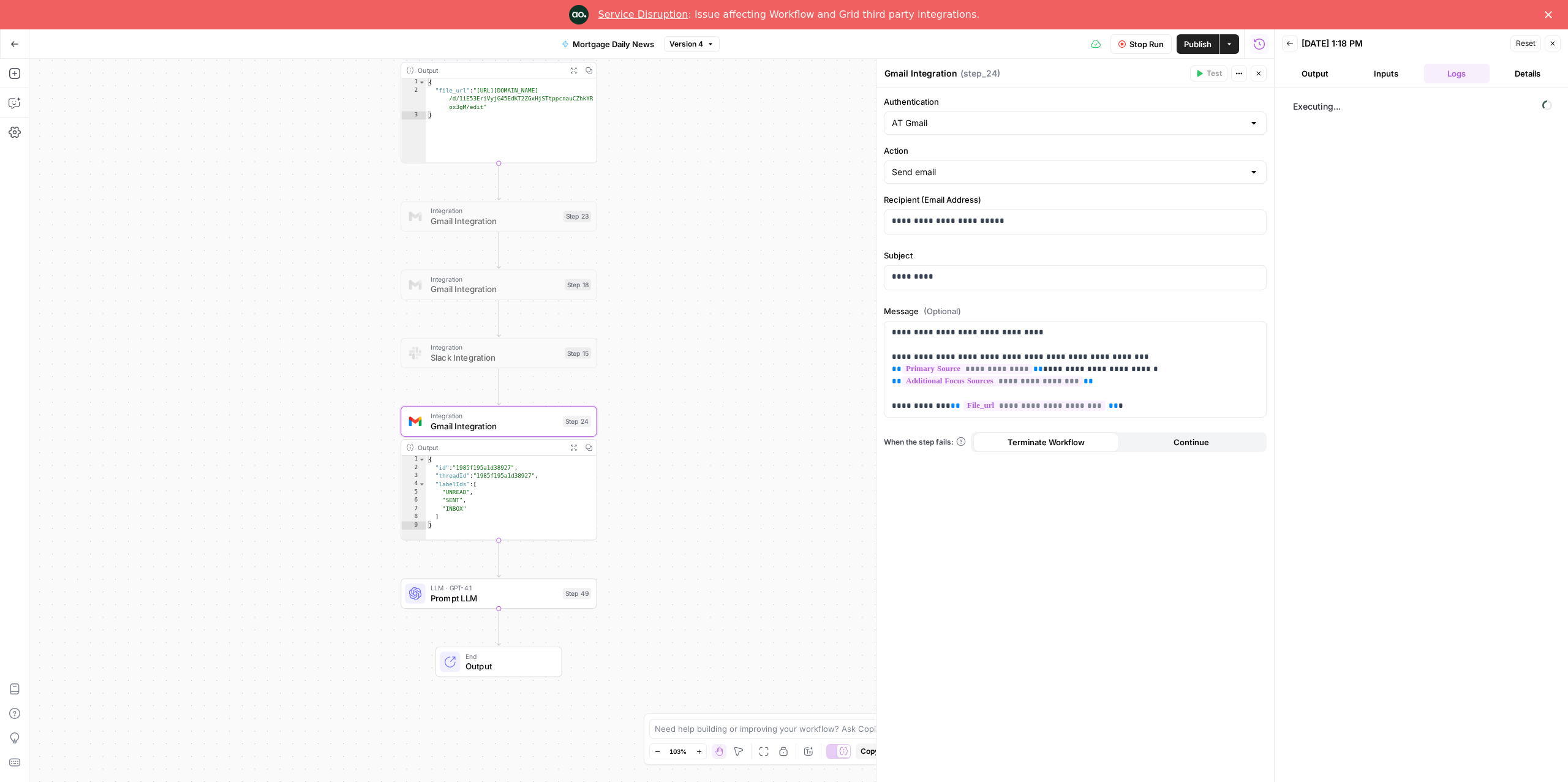
click at [506, 593] on span "Prompt LLM" at bounding box center [494, 598] width 128 height 13
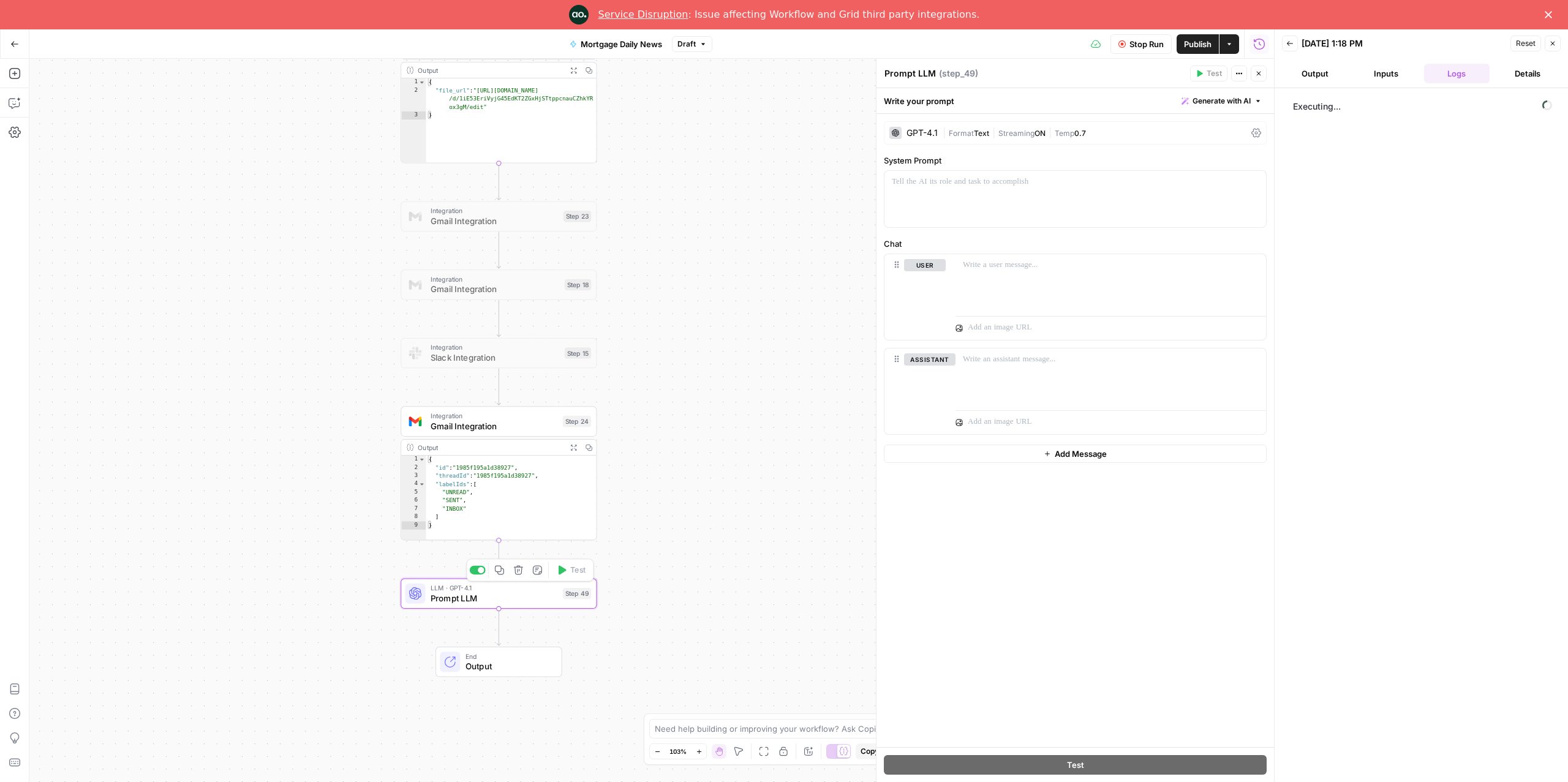
click at [481, 571] on div at bounding box center [481, 569] width 6 height 6
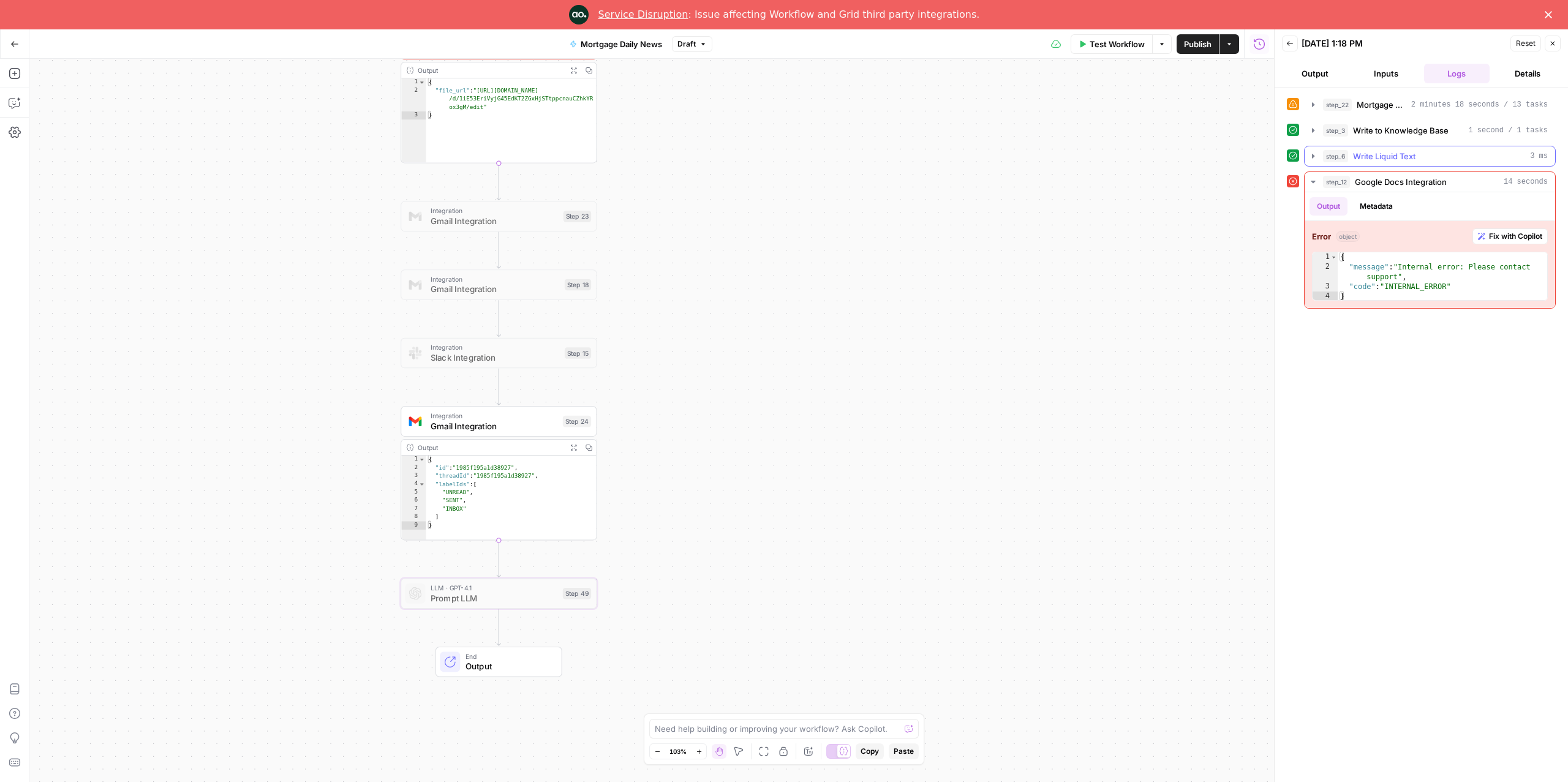
click at [1403, 165] on button "step_6 Write Liquid Text 3 ms" at bounding box center [1430, 156] width 250 height 20
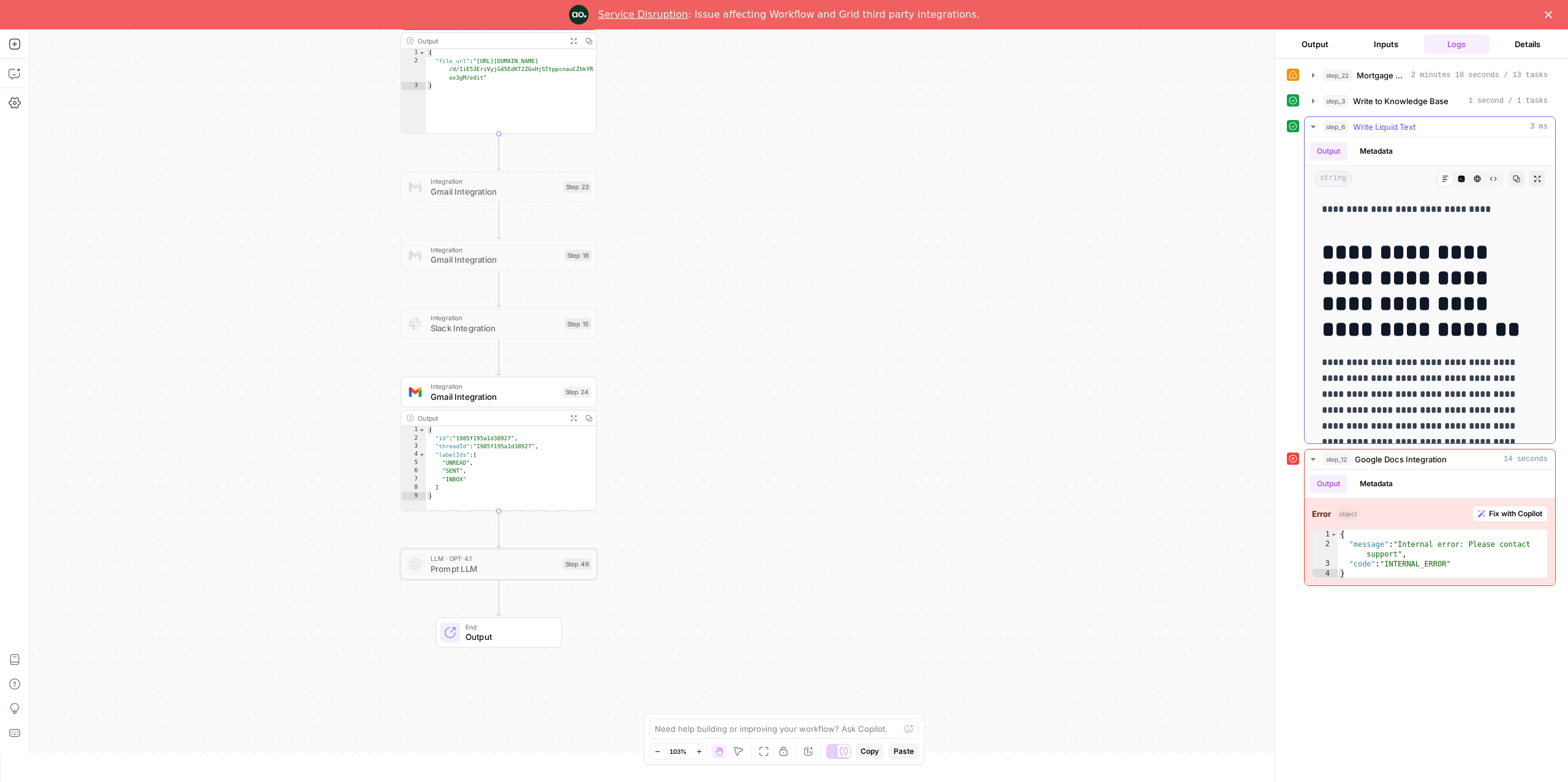
drag, startPoint x: 1459, startPoint y: 432, endPoint x: 1316, endPoint y: 202, distance: 270.8
copy div "**********"
